Goal: Task Accomplishment & Management: Complete application form

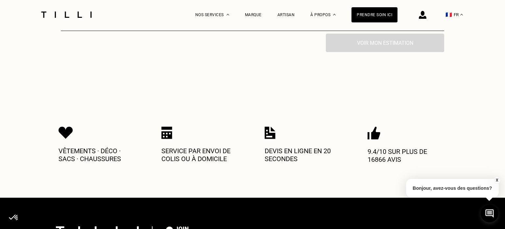
scroll to position [257, 0]
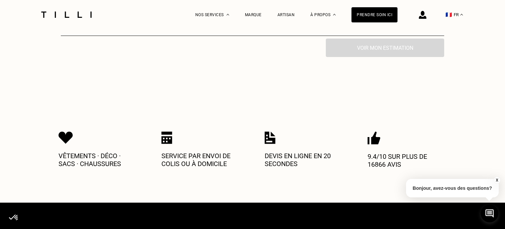
click at [270, 133] on img at bounding box center [270, 137] width 11 height 13
click at [281, 158] on div "Devis en ligne en 20 secondes" at bounding box center [304, 152] width 79 height 43
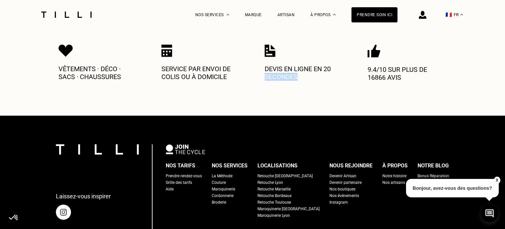
scroll to position [345, 0]
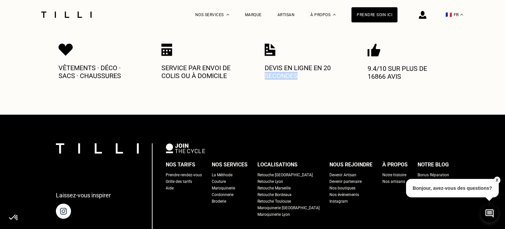
click at [333, 171] on div "Devenir Artisan" at bounding box center [343, 174] width 27 height 7
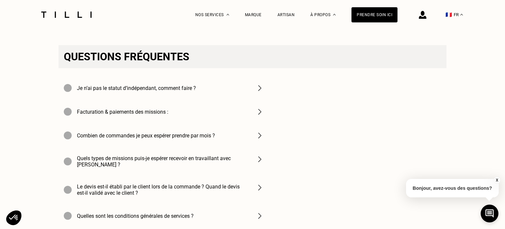
scroll to position [2300, 0]
click at [258, 132] on img at bounding box center [260, 136] width 8 height 8
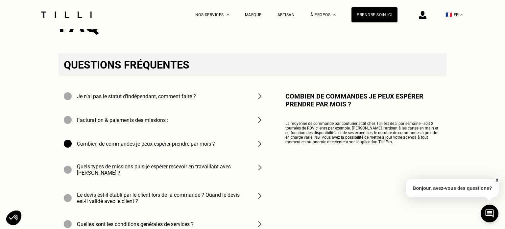
scroll to position [2291, 0]
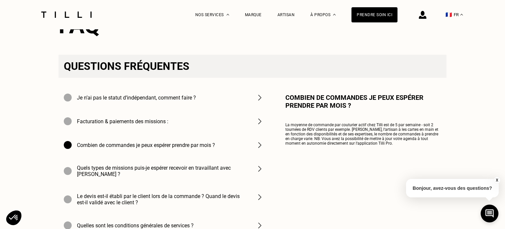
click at [258, 141] on img at bounding box center [260, 145] width 8 height 8
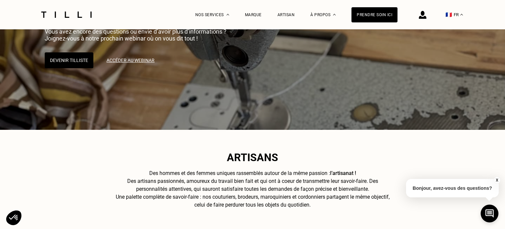
scroll to position [0, 0]
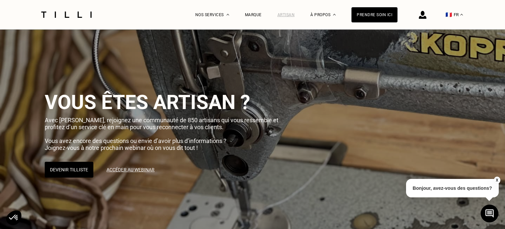
click at [288, 13] on div "Artisan" at bounding box center [286, 15] width 17 height 5
click at [367, 17] on div "Prendre soin ici" at bounding box center [375, 14] width 46 height 15
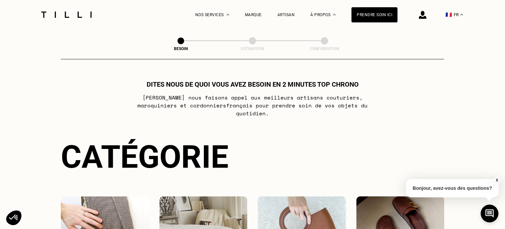
click at [367, 17] on div "Prendre soin ici" at bounding box center [375, 14] width 46 height 15
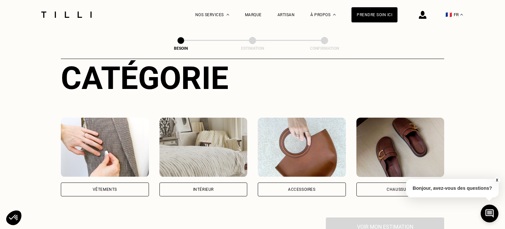
scroll to position [80, 0]
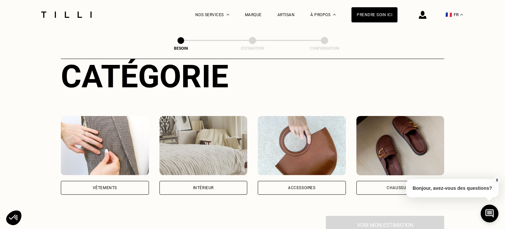
click at [122, 142] on img at bounding box center [105, 145] width 88 height 59
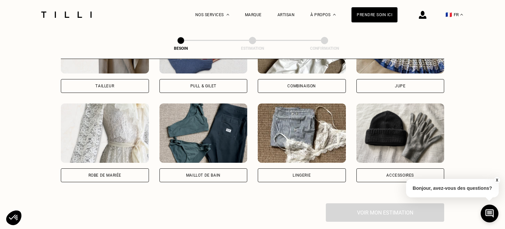
scroll to position [449, 0]
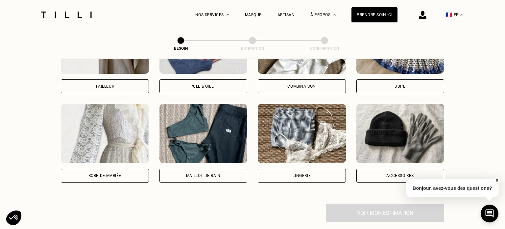
click at [102, 133] on img at bounding box center [105, 133] width 88 height 59
select select "FR"
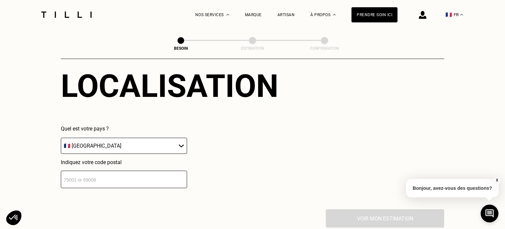
scroll to position [599, 0]
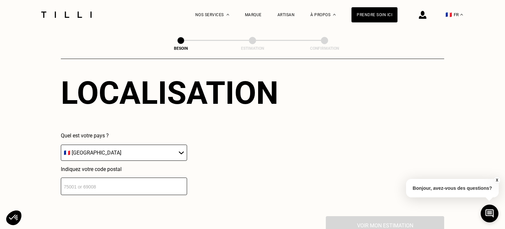
click at [103, 144] on select "🇩🇪 [GEOGRAPHIC_DATA] 🇦🇹 [GEOGRAPHIC_DATA] 🇧🇪 [GEOGRAPHIC_DATA] 🇧🇬 Bulgarie 🇨🇾 C…" at bounding box center [124, 152] width 126 height 16
click at [85, 177] on input "number" at bounding box center [124, 185] width 126 height 17
type input "4"
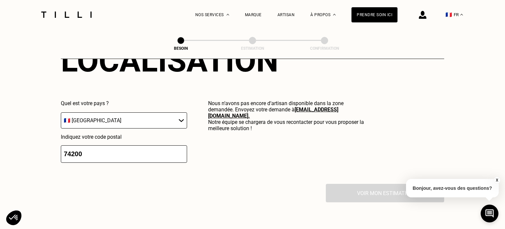
scroll to position [628, 0]
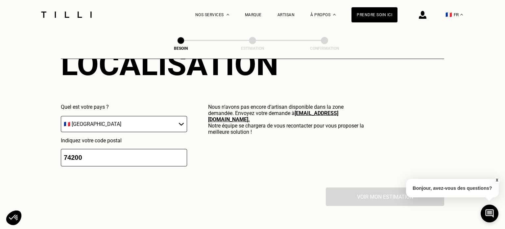
type input "74200"
click at [285, 162] on div "Localisation Quel est votre pays ? 🇩🇪 [GEOGRAPHIC_DATA] 🇦🇹 [GEOGRAPHIC_DATA] 🇧🇪…" at bounding box center [253, 106] width 384 height 163
click at [305, 110] on link "[EMAIL_ADDRESS][DOMAIN_NAME] ." at bounding box center [273, 116] width 130 height 13
